Goal: Transaction & Acquisition: Purchase product/service

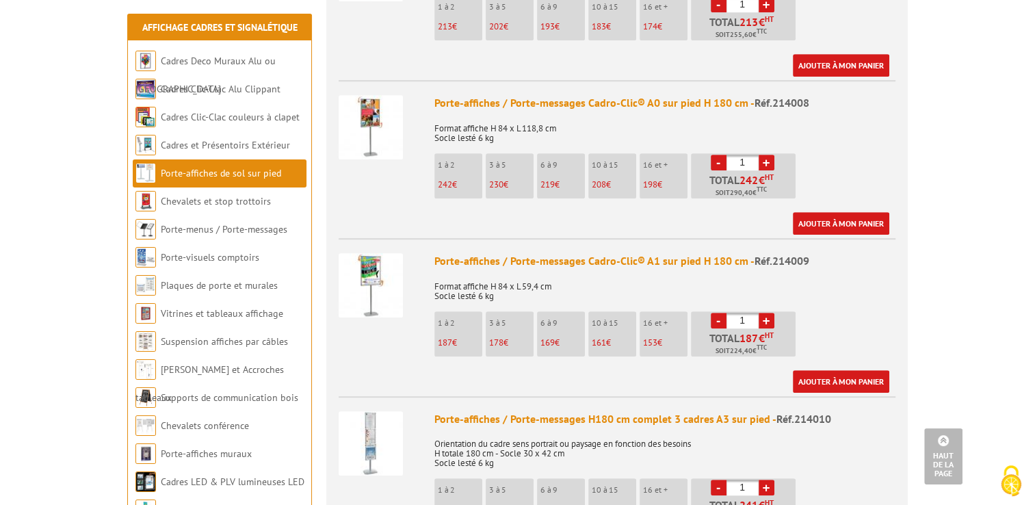
scroll to position [958, 0]
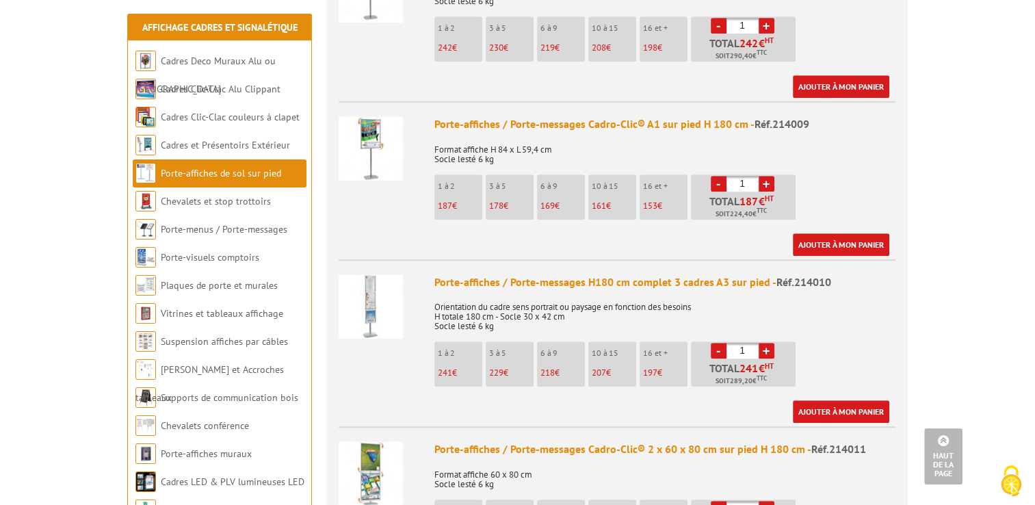
click at [380, 280] on img at bounding box center [371, 306] width 64 height 64
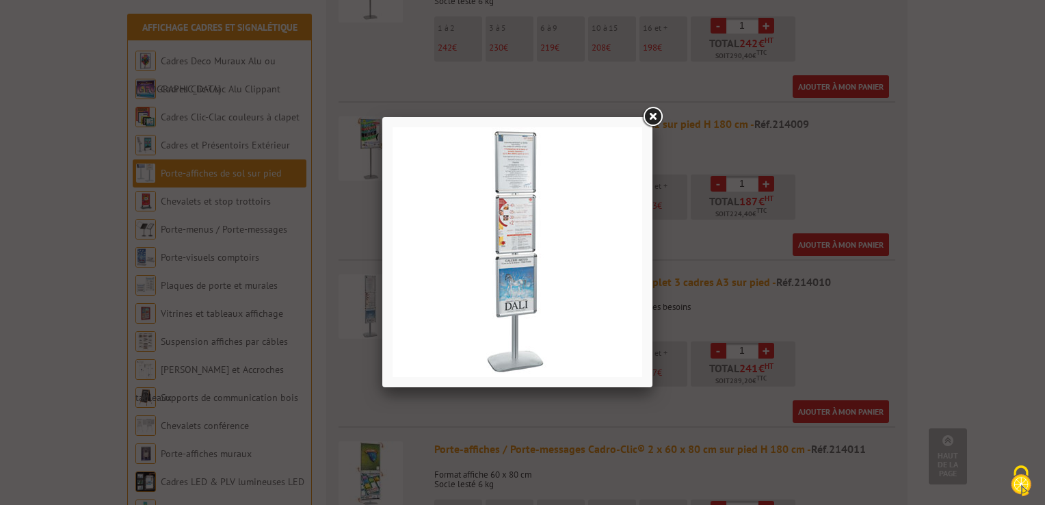
click at [651, 121] on link at bounding box center [652, 117] width 25 height 25
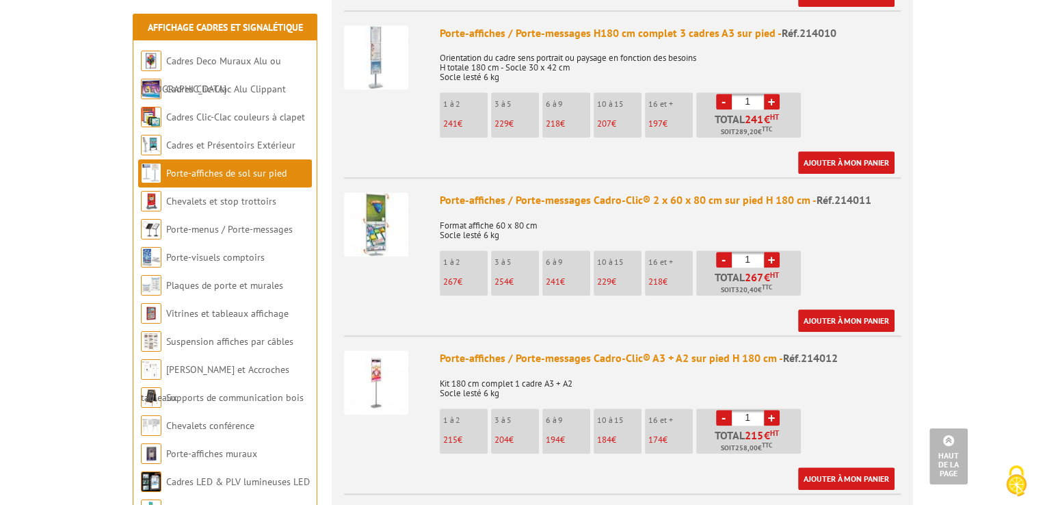
scroll to position [1095, 0]
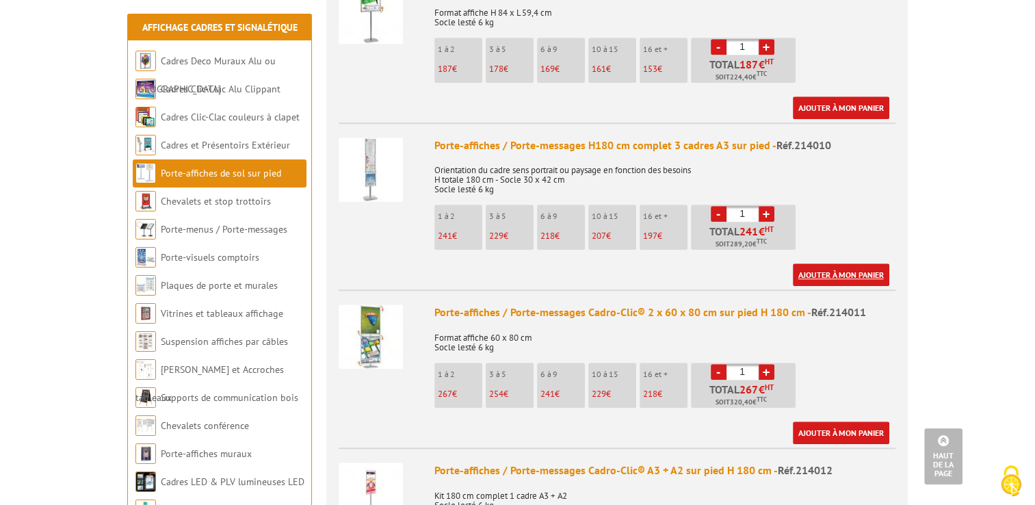
click at [824, 263] on link "Ajouter à mon panier" at bounding box center [841, 274] width 96 height 23
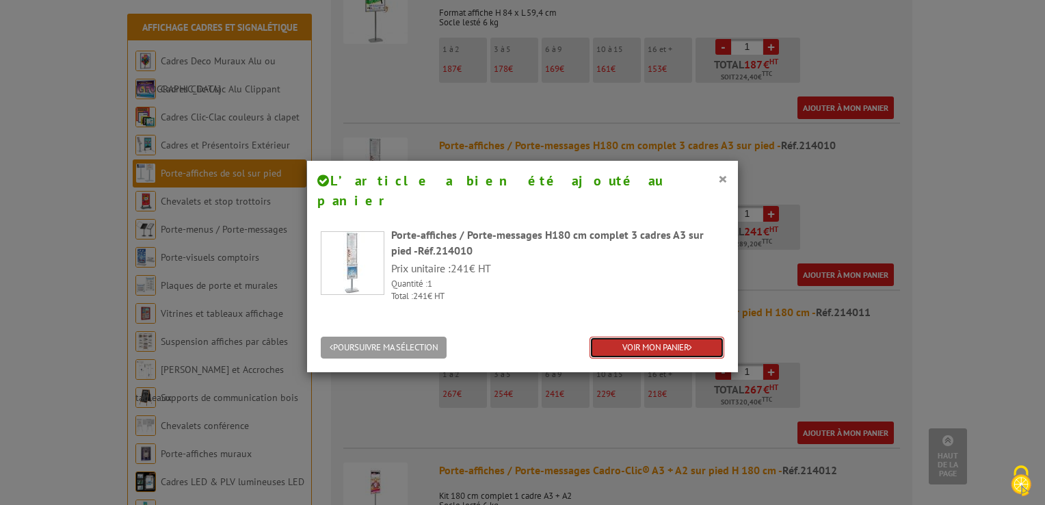
click at [619, 337] on link "VOIR MON PANIER" at bounding box center [657, 348] width 135 height 23
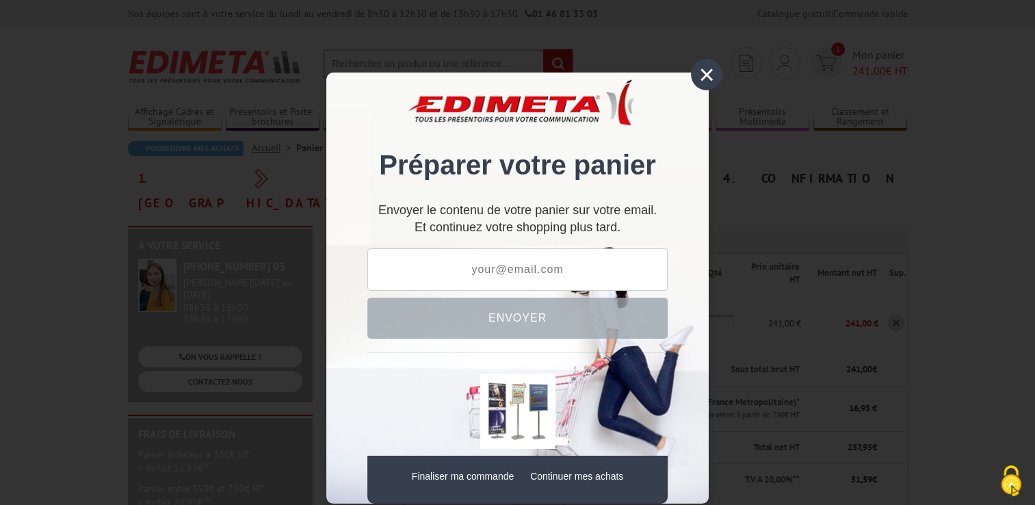
drag, startPoint x: 694, startPoint y: 70, endPoint x: 684, endPoint y: 66, distance: 10.8
click at [694, 70] on div "×" at bounding box center [706, 74] width 31 height 31
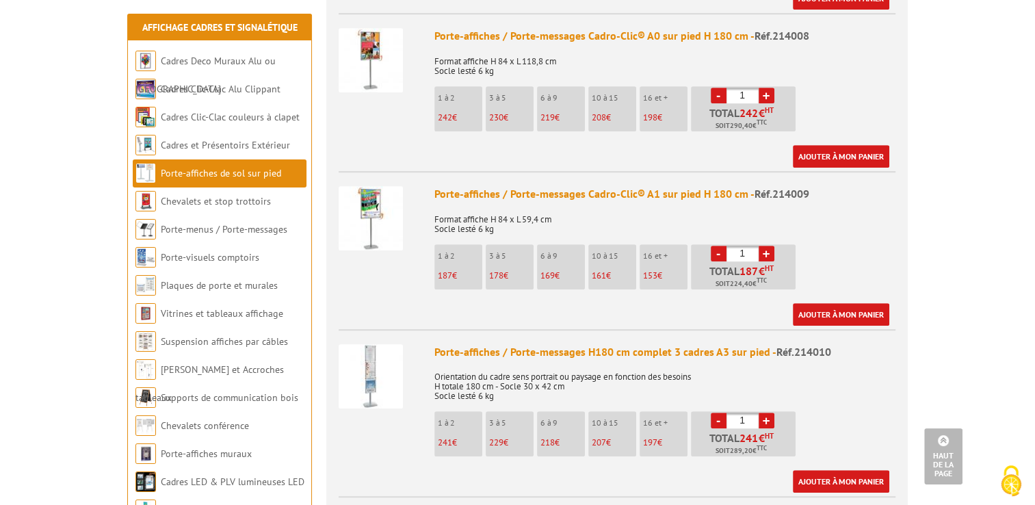
scroll to position [958, 0]
